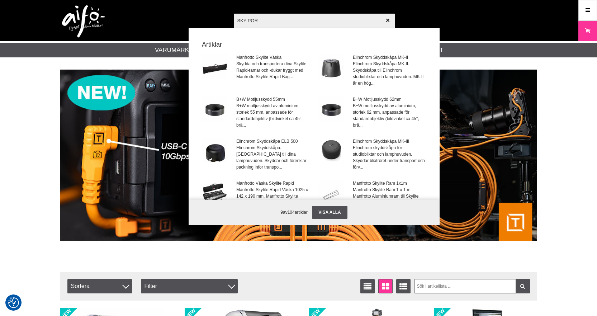
type input "SKY PORT"
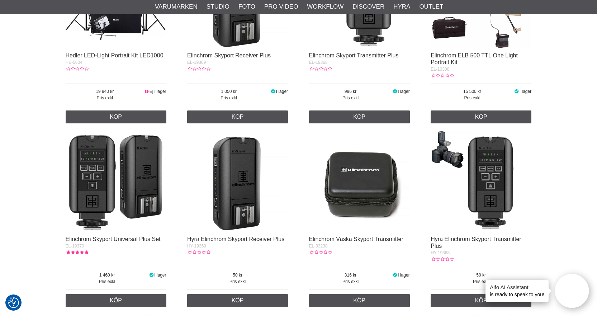
scroll to position [860, 0]
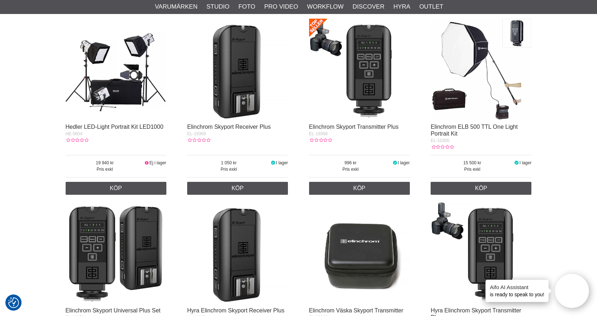
click at [384, 87] on img at bounding box center [359, 69] width 101 height 101
